Goal: Find specific page/section: Locate a particular part of the current website

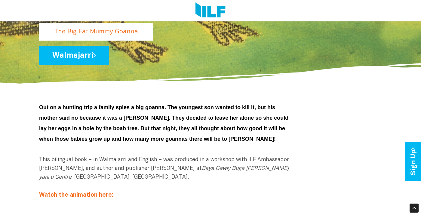
click at [214, 12] on img at bounding box center [210, 10] width 30 height 16
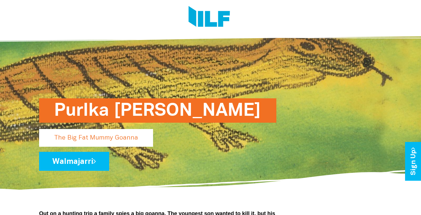
click at [148, 102] on h1 "Purlka [PERSON_NAME]" at bounding box center [157, 110] width 207 height 24
click at [197, 16] on img at bounding box center [208, 17] width 41 height 23
